Goal: Information Seeking & Learning: Learn about a topic

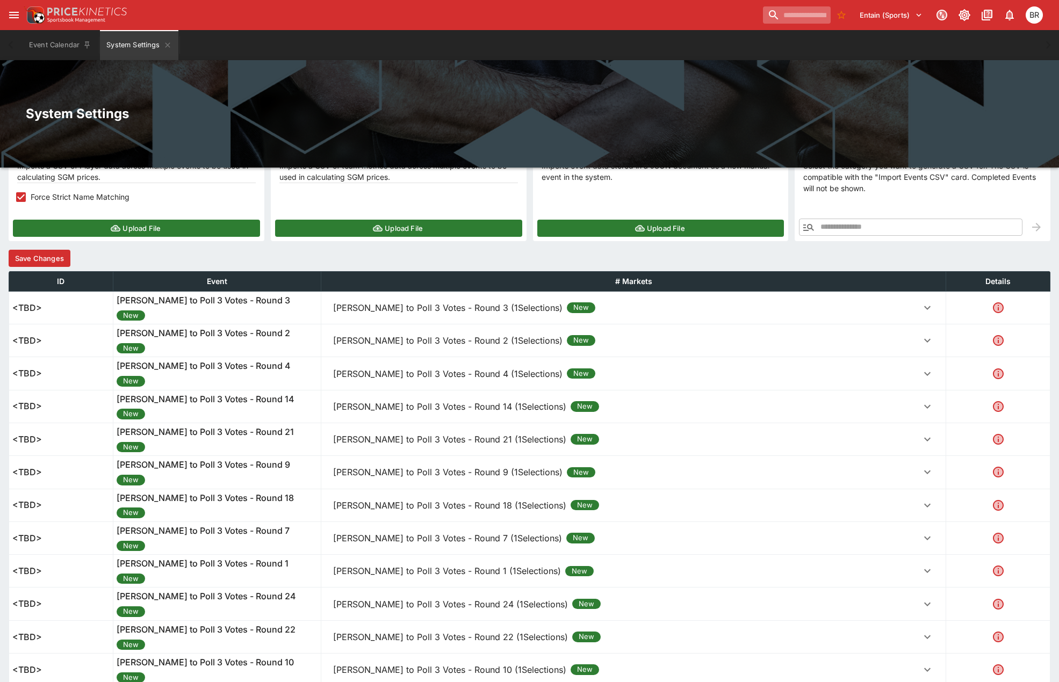
click at [793, 13] on input "search" at bounding box center [797, 14] width 68 height 17
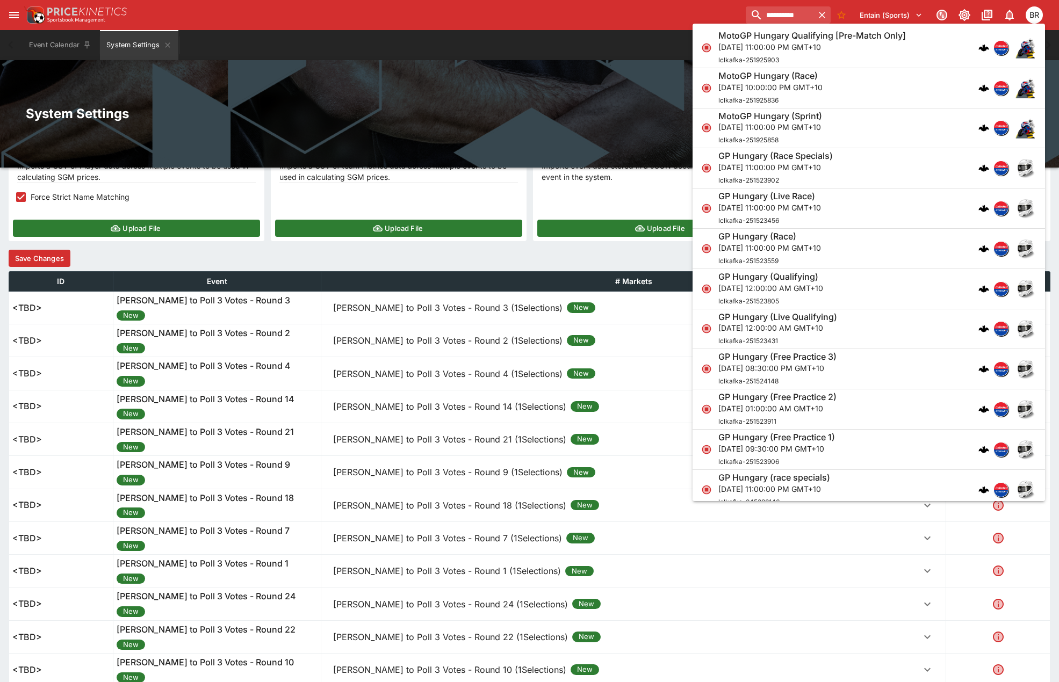
scroll to position [54, 0]
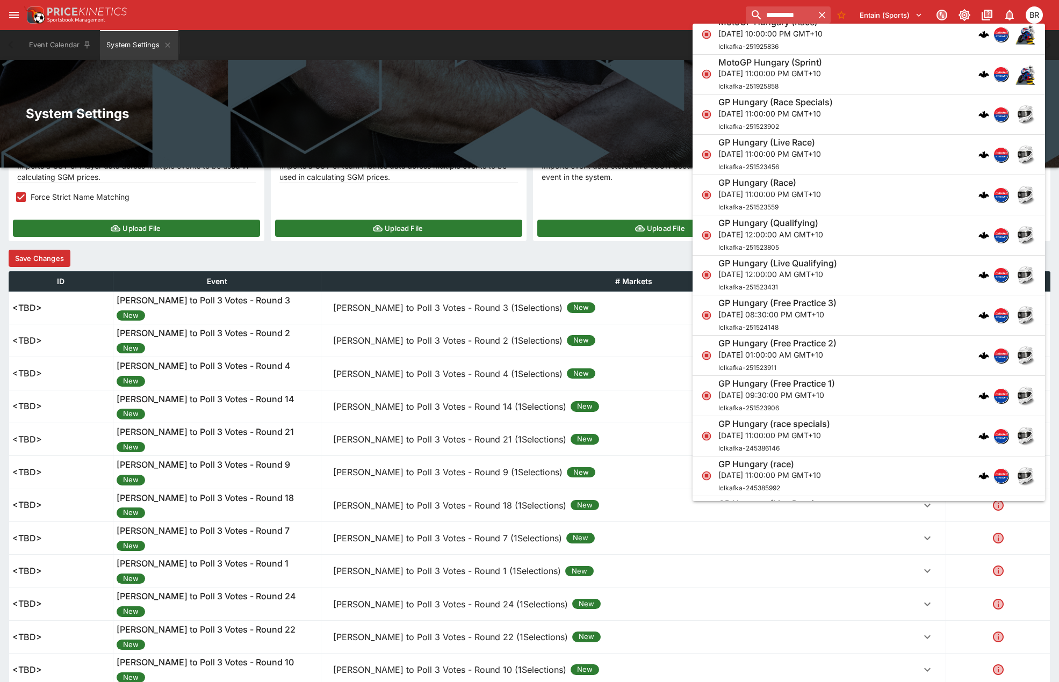
type input "**********"
click at [860, 187] on div "GP Hungary (Race) [DATE] 11:00:00 PM GMT+10 lclkafka-251523559" at bounding box center [863, 194] width 290 height 35
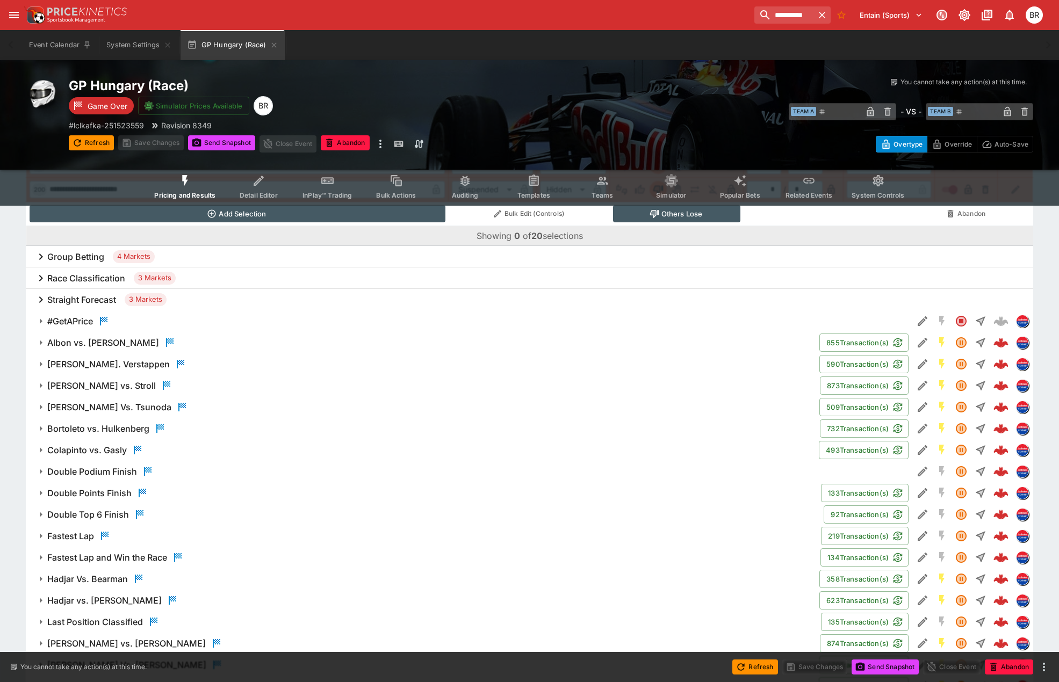
scroll to position [1040, 0]
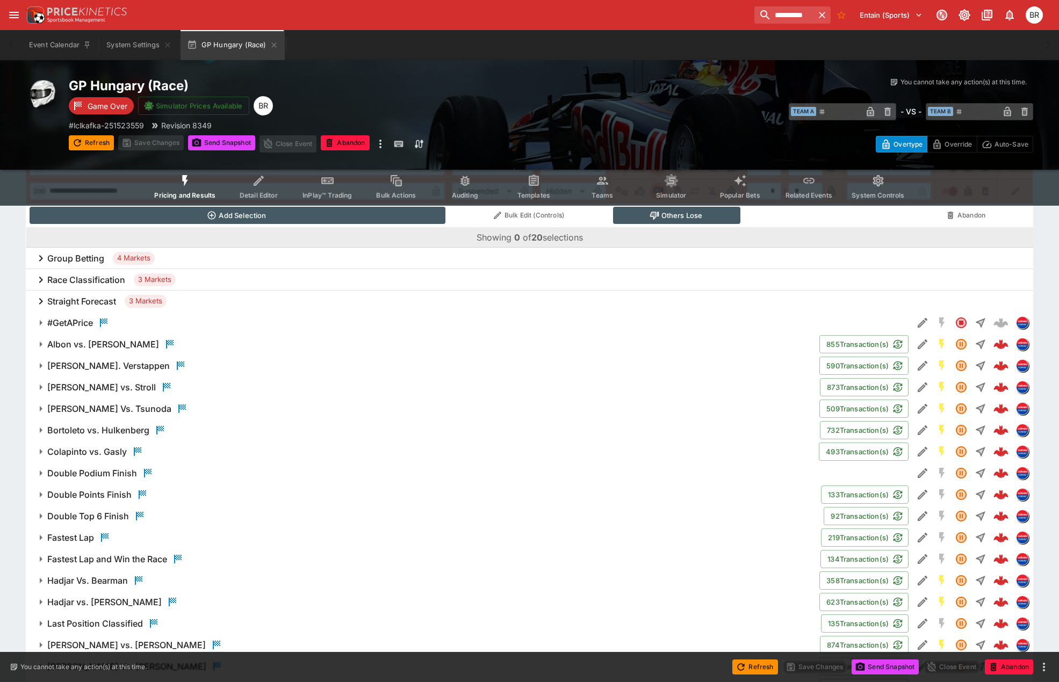
click at [105, 278] on h6 "Race Classification" at bounding box center [86, 279] width 78 height 11
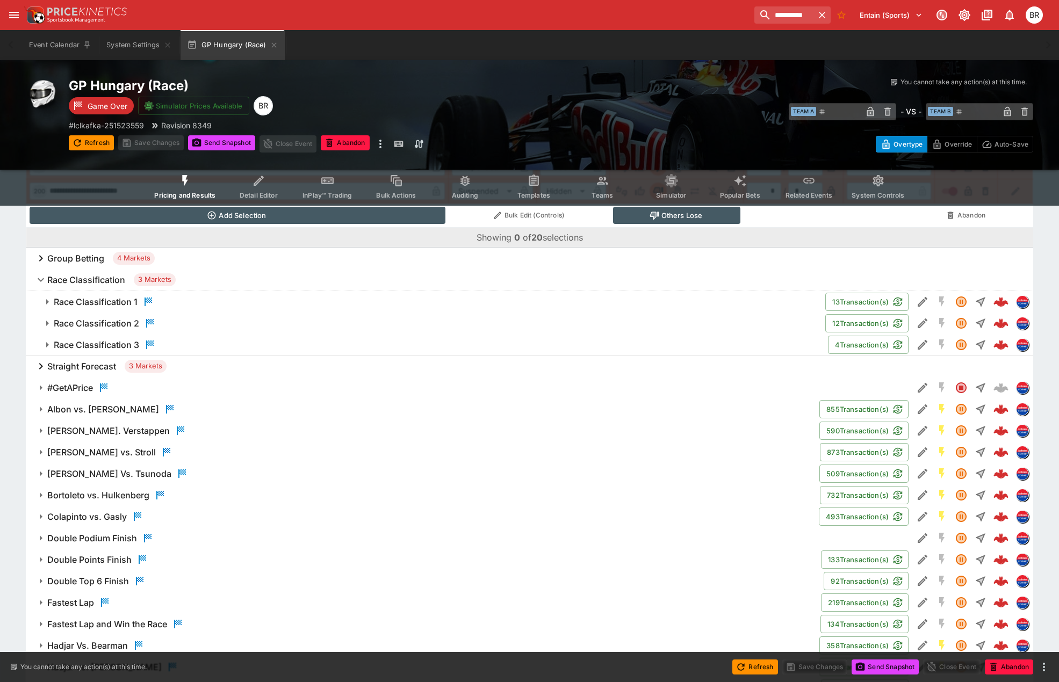
click at [127, 297] on h6 "Race Classification 1" at bounding box center [96, 301] width 84 height 11
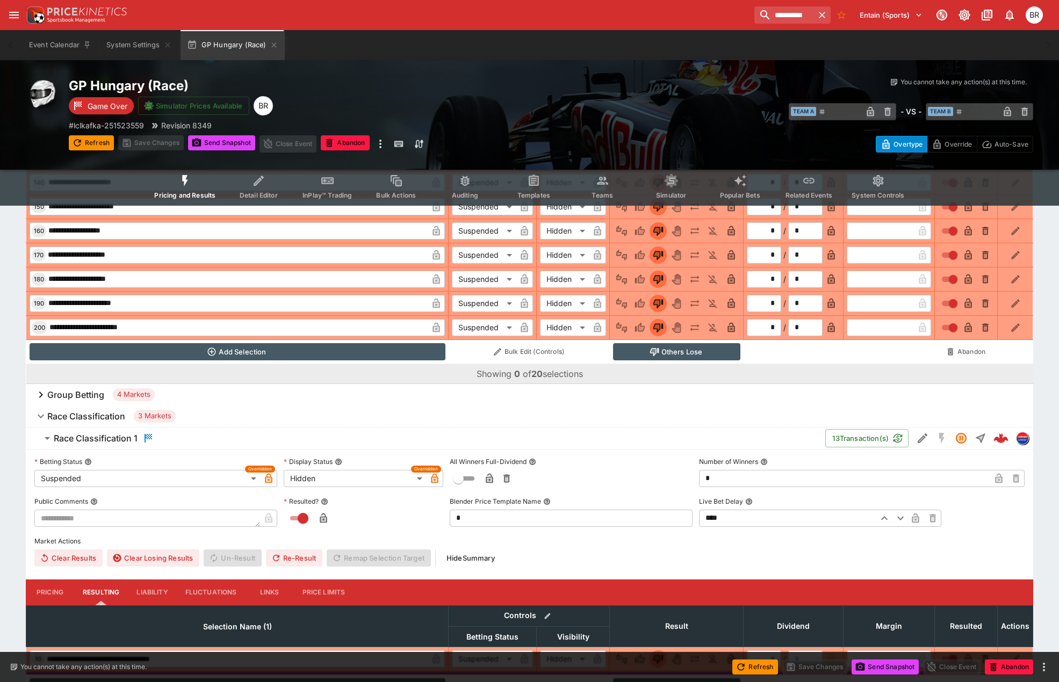
scroll to position [879, 0]
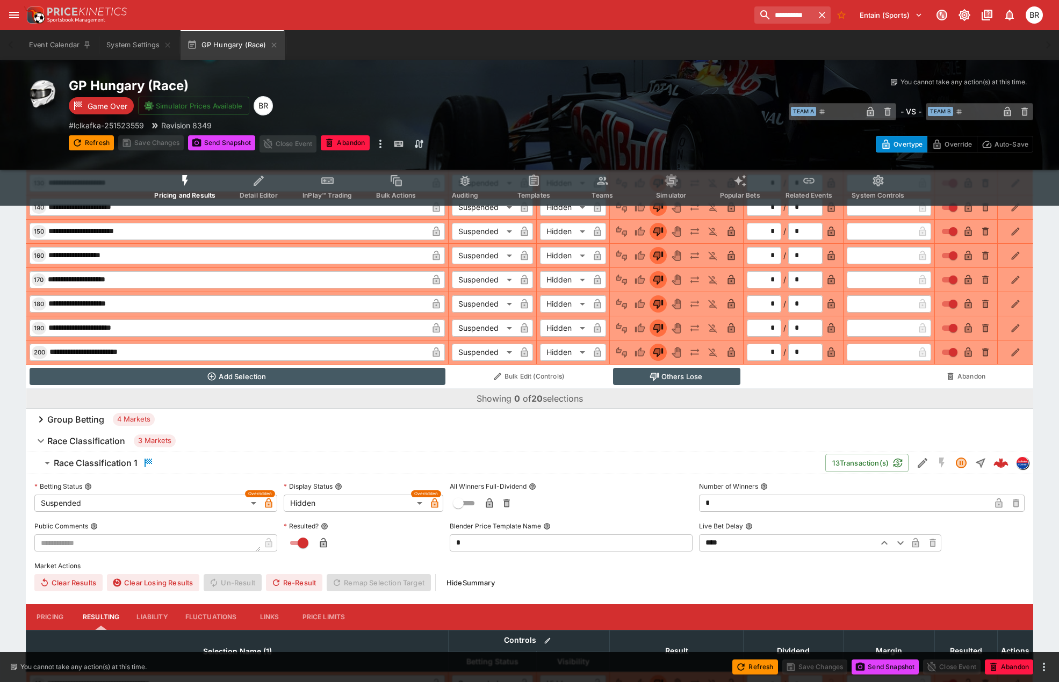
click at [91, 436] on h6 "Race Classification" at bounding box center [86, 441] width 78 height 11
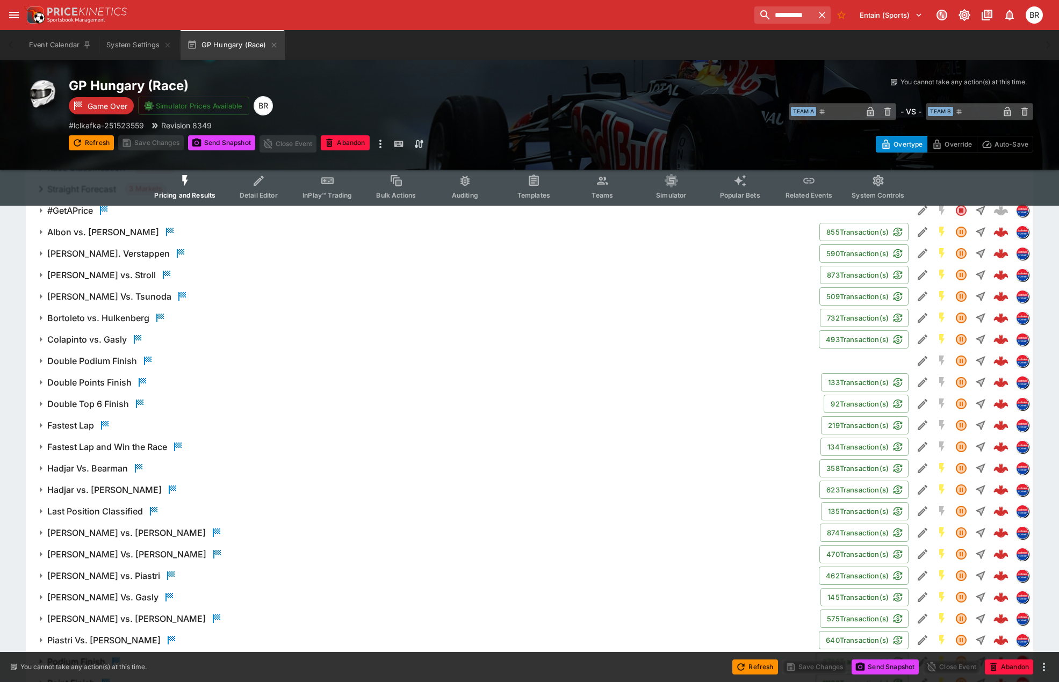
scroll to position [1201, 0]
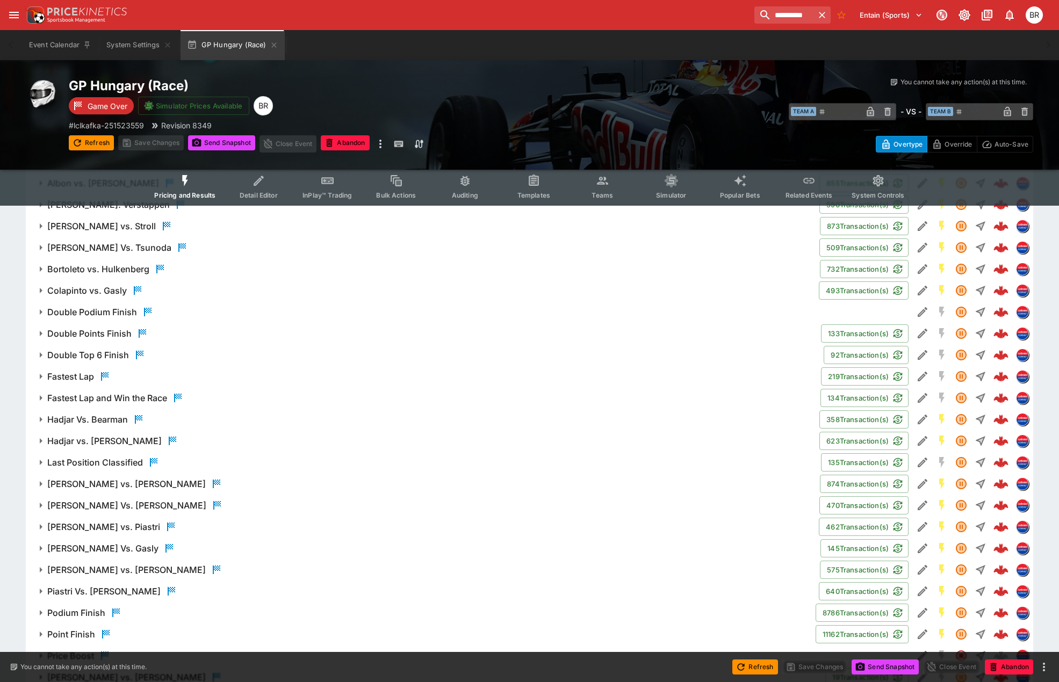
drag, startPoint x: 94, startPoint y: 457, endPoint x: 113, endPoint y: 460, distance: 19.1
click at [94, 457] on h6 "Last Position Classified" at bounding box center [95, 462] width 96 height 11
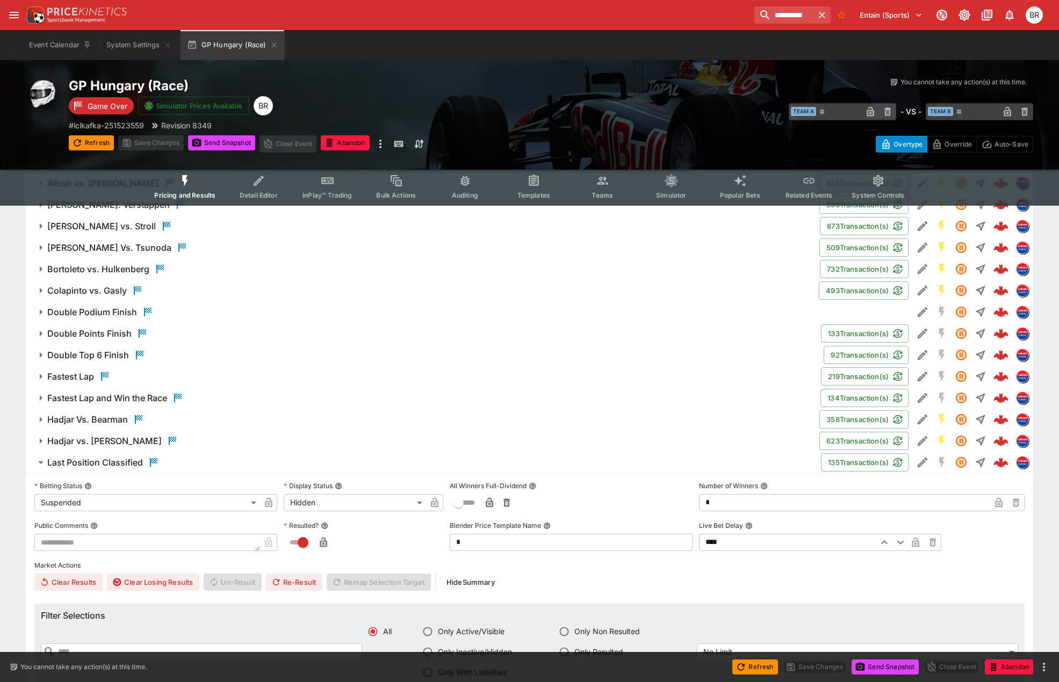
click at [115, 459] on h6 "Last Position Classified" at bounding box center [95, 462] width 96 height 11
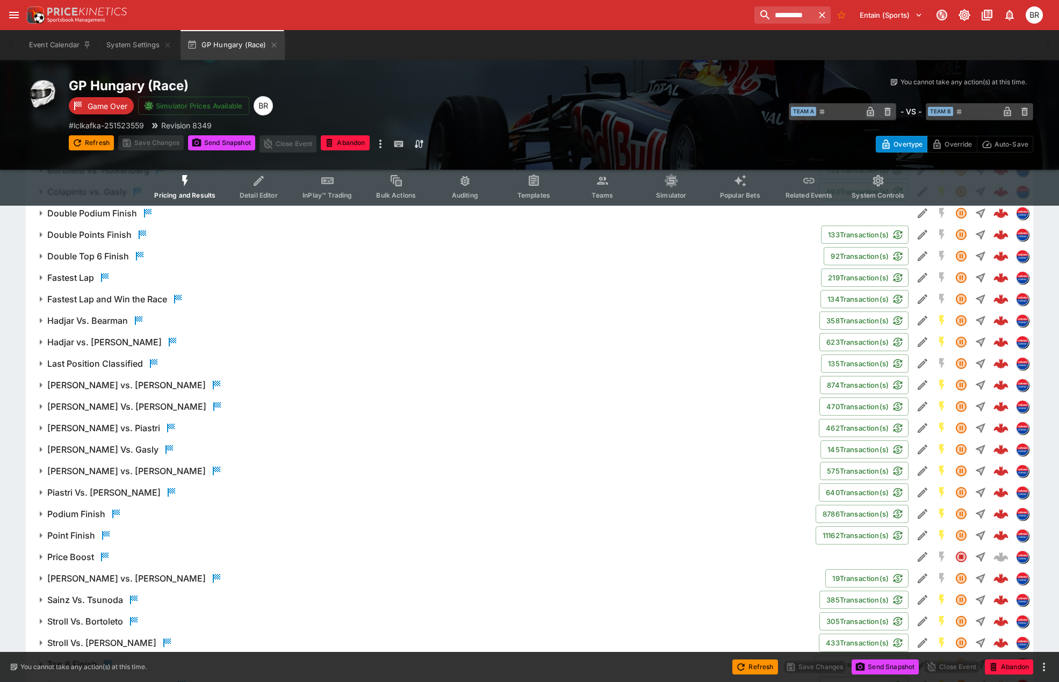
scroll to position [1309, 0]
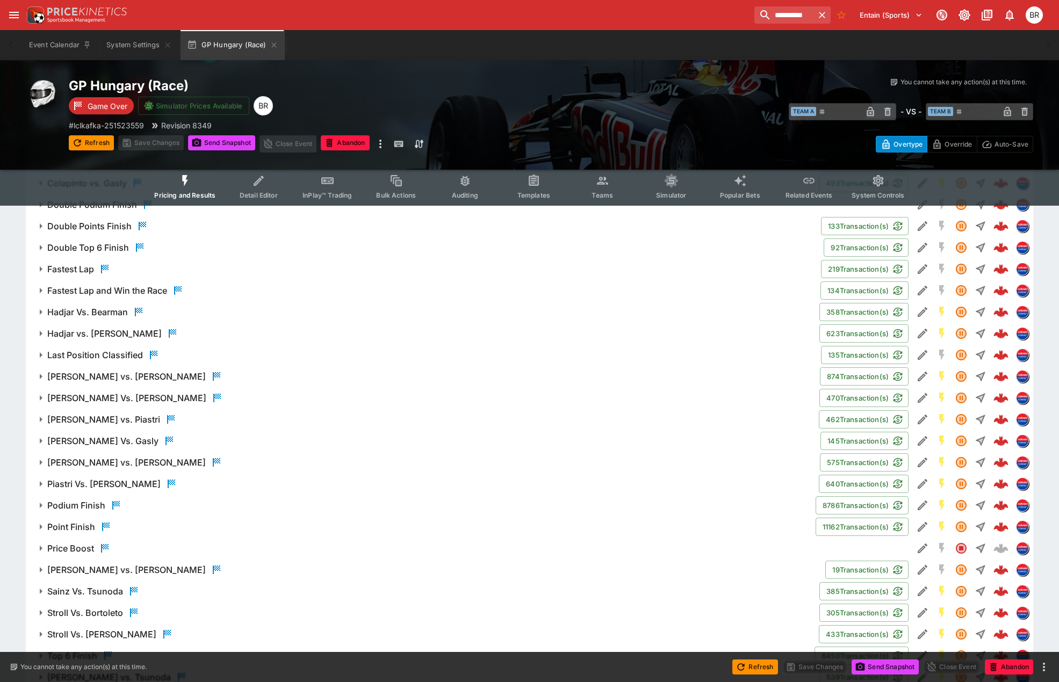
click at [104, 352] on h6 "Last Position Classified" at bounding box center [95, 355] width 96 height 11
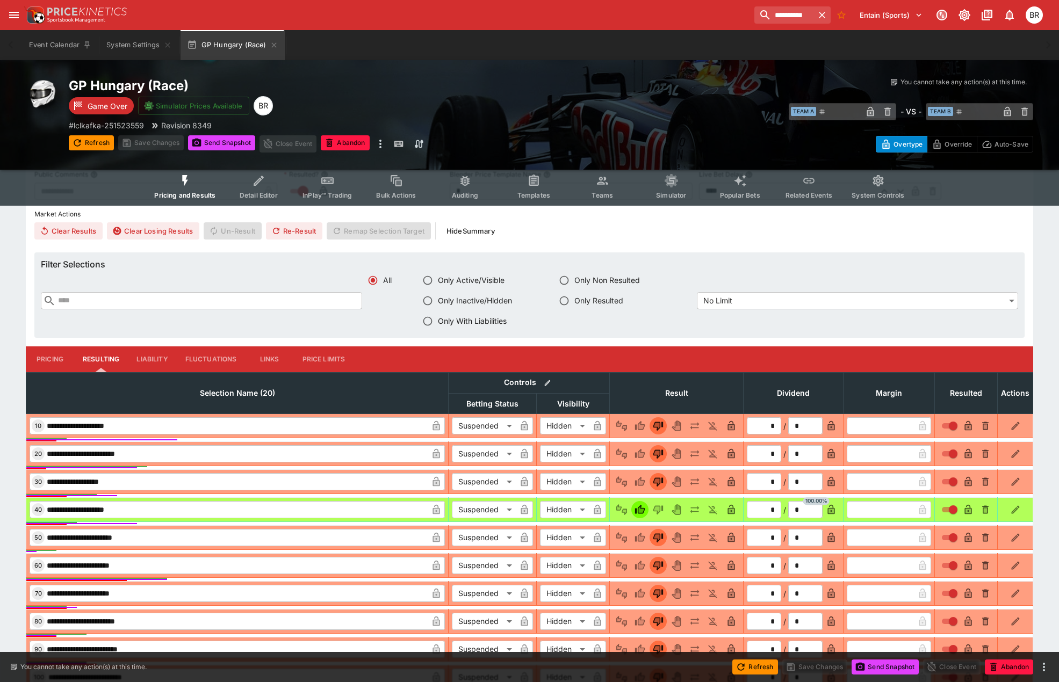
scroll to position [1577, 0]
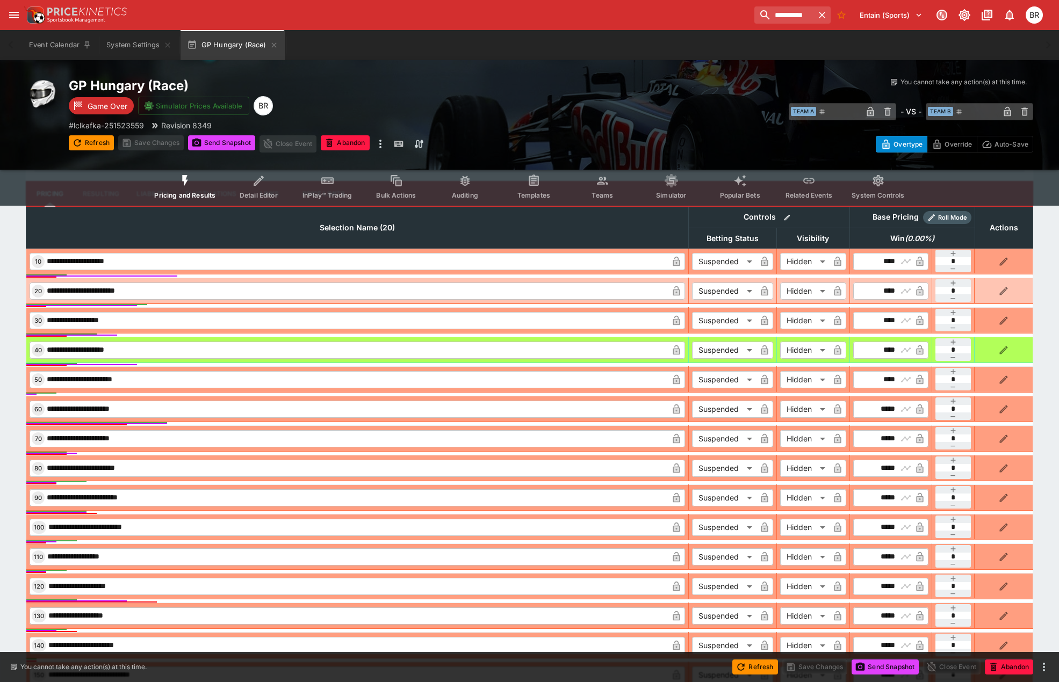
scroll to position [1685, 0]
